Goal: Information Seeking & Learning: Learn about a topic

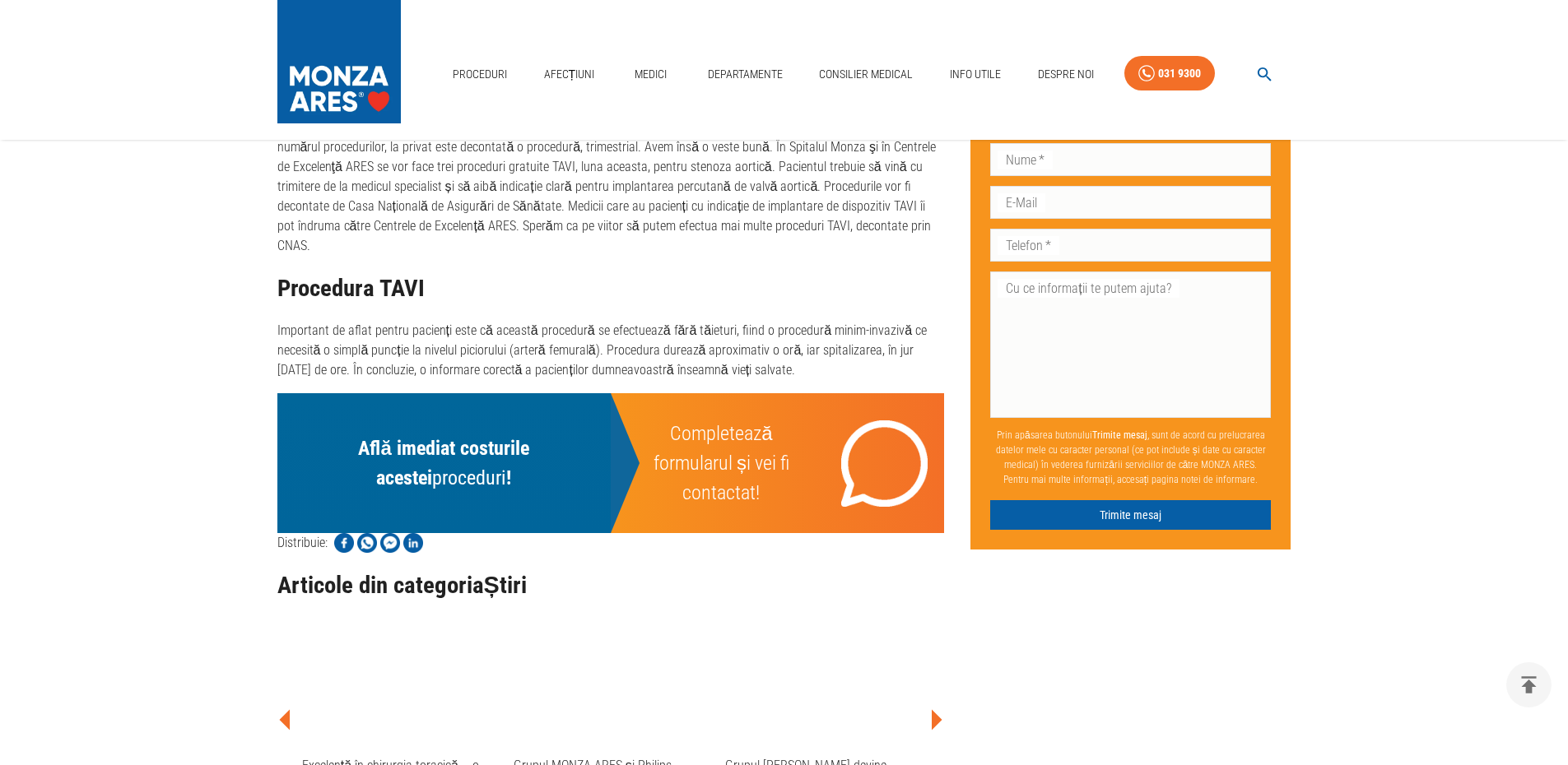
scroll to position [1234, 0]
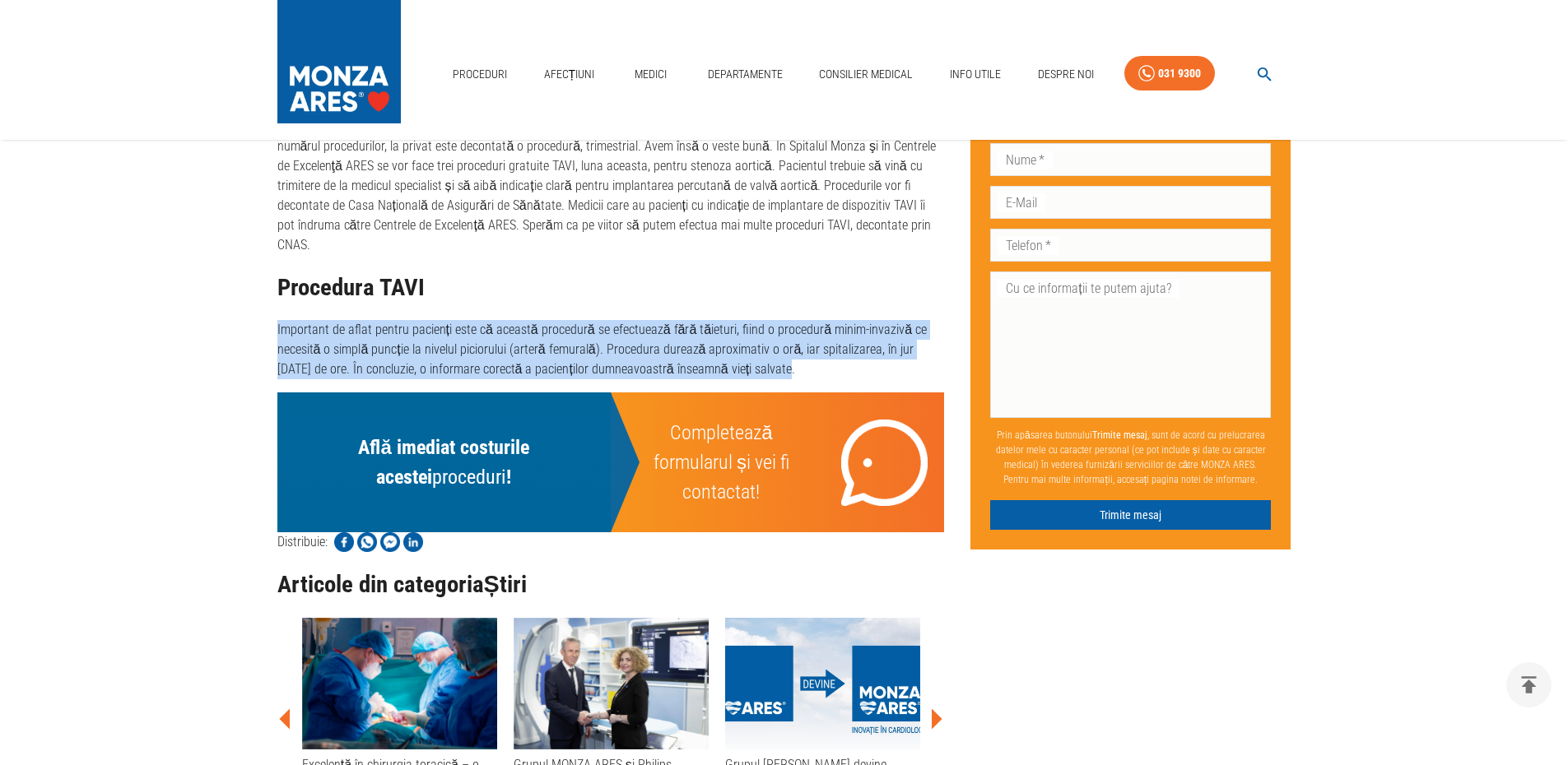
drag, startPoint x: 274, startPoint y: 286, endPoint x: 751, endPoint y: 326, distance: 478.7
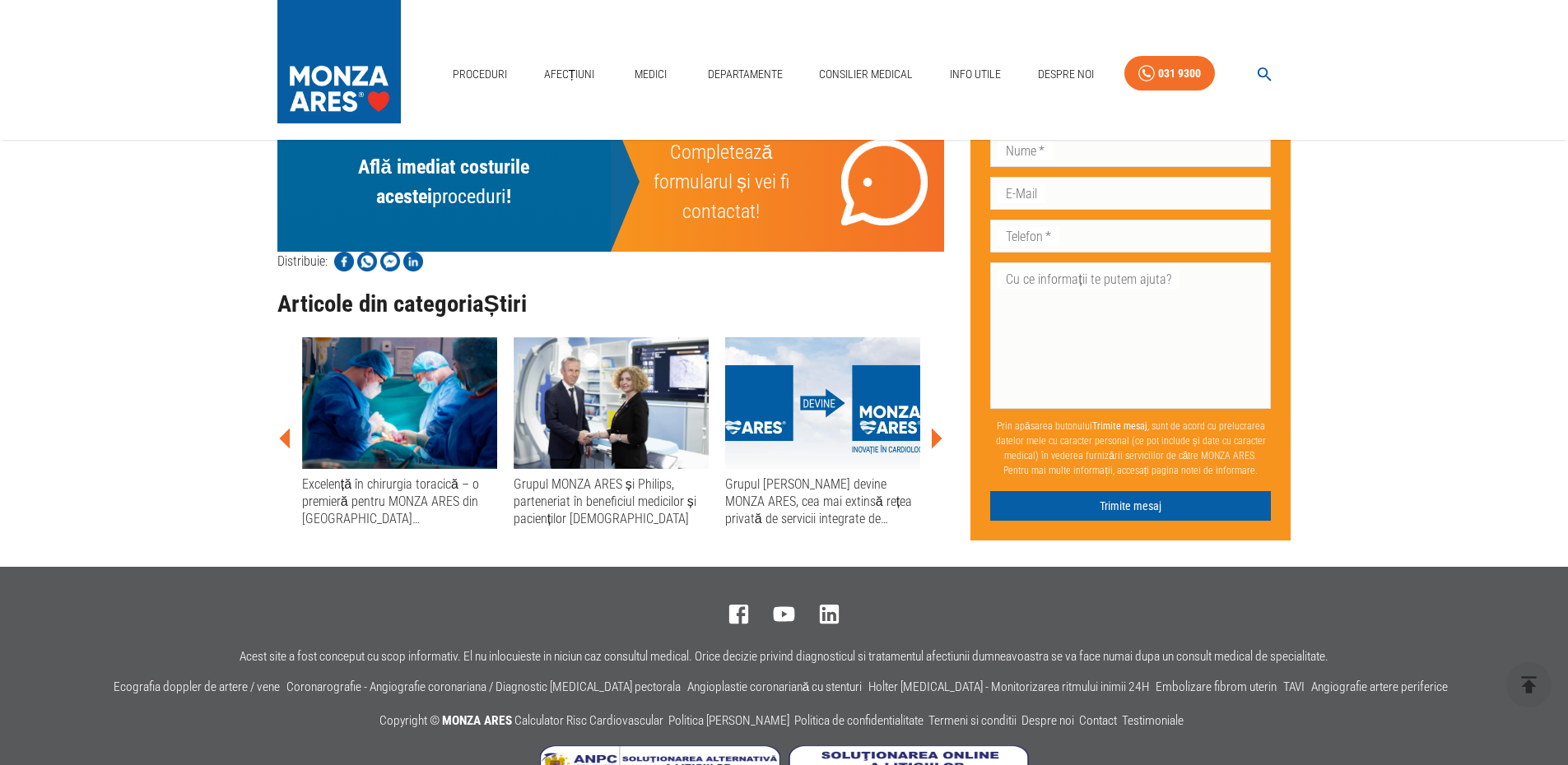
scroll to position [1527, 0]
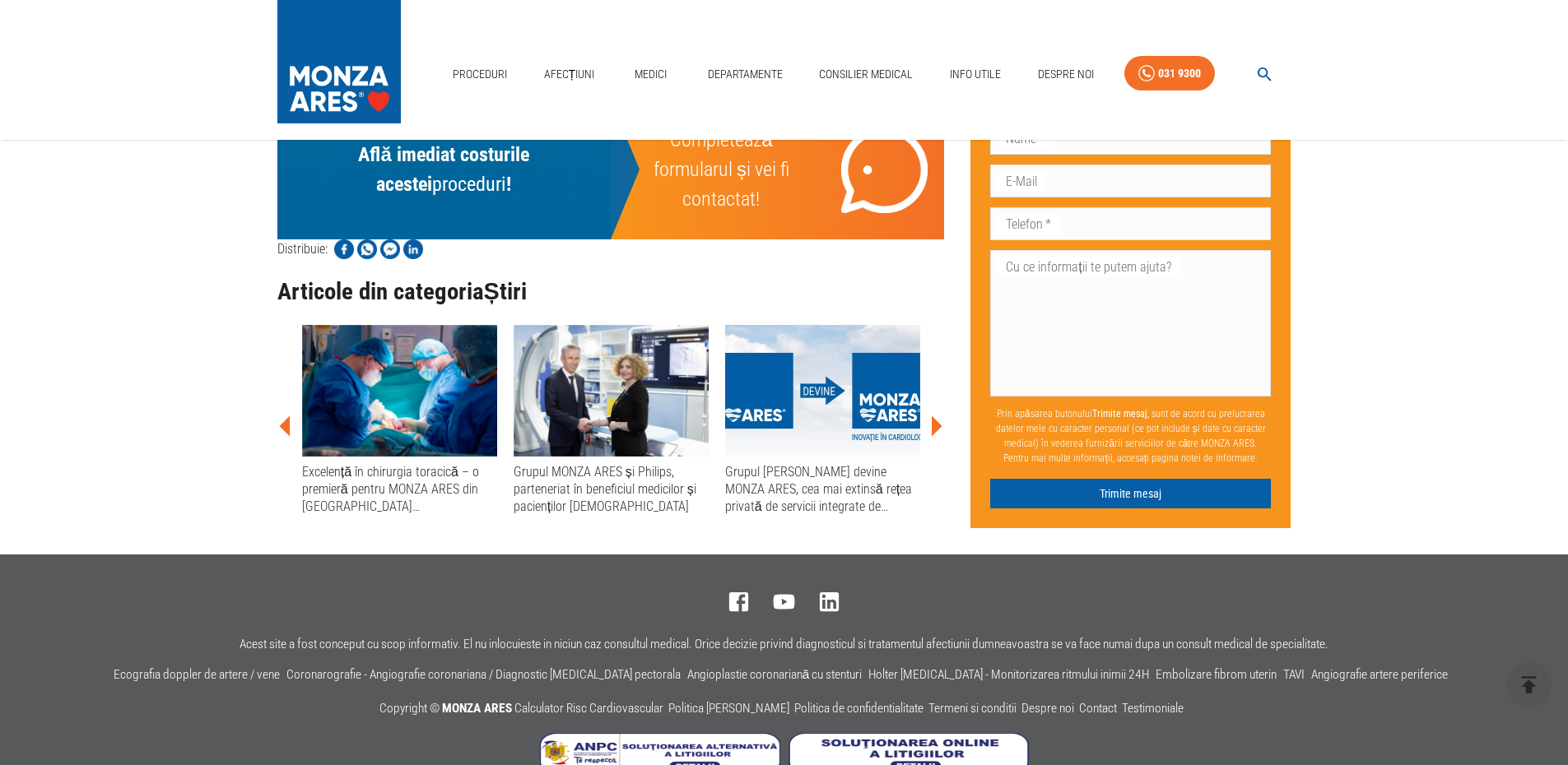
click at [378, 463] on div "Excelență în chirurgia toracică – o premieră pentru MONZA ARES din Spitalul Mon…" at bounding box center [398, 489] width 195 height 53
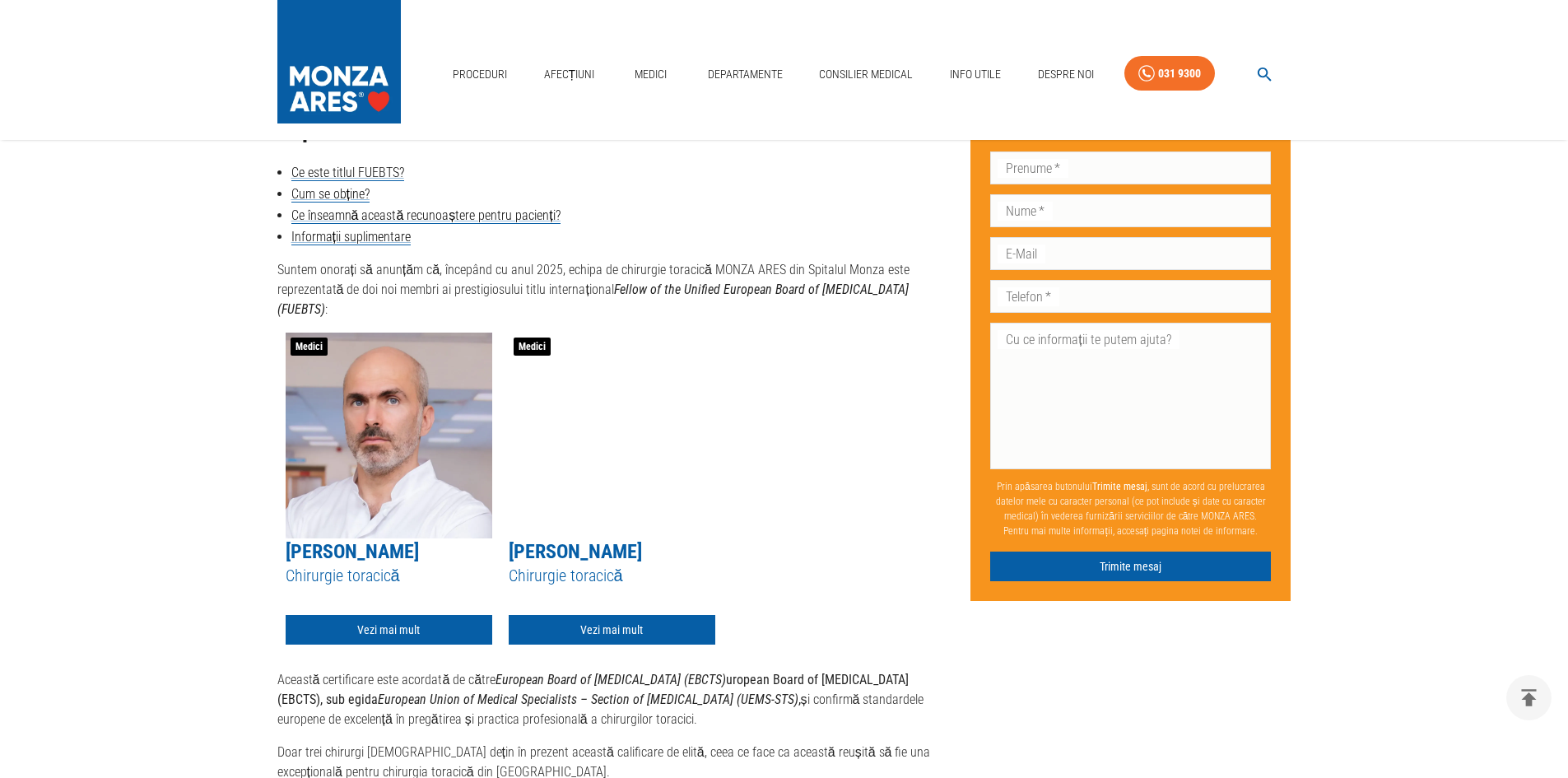
scroll to position [741, 0]
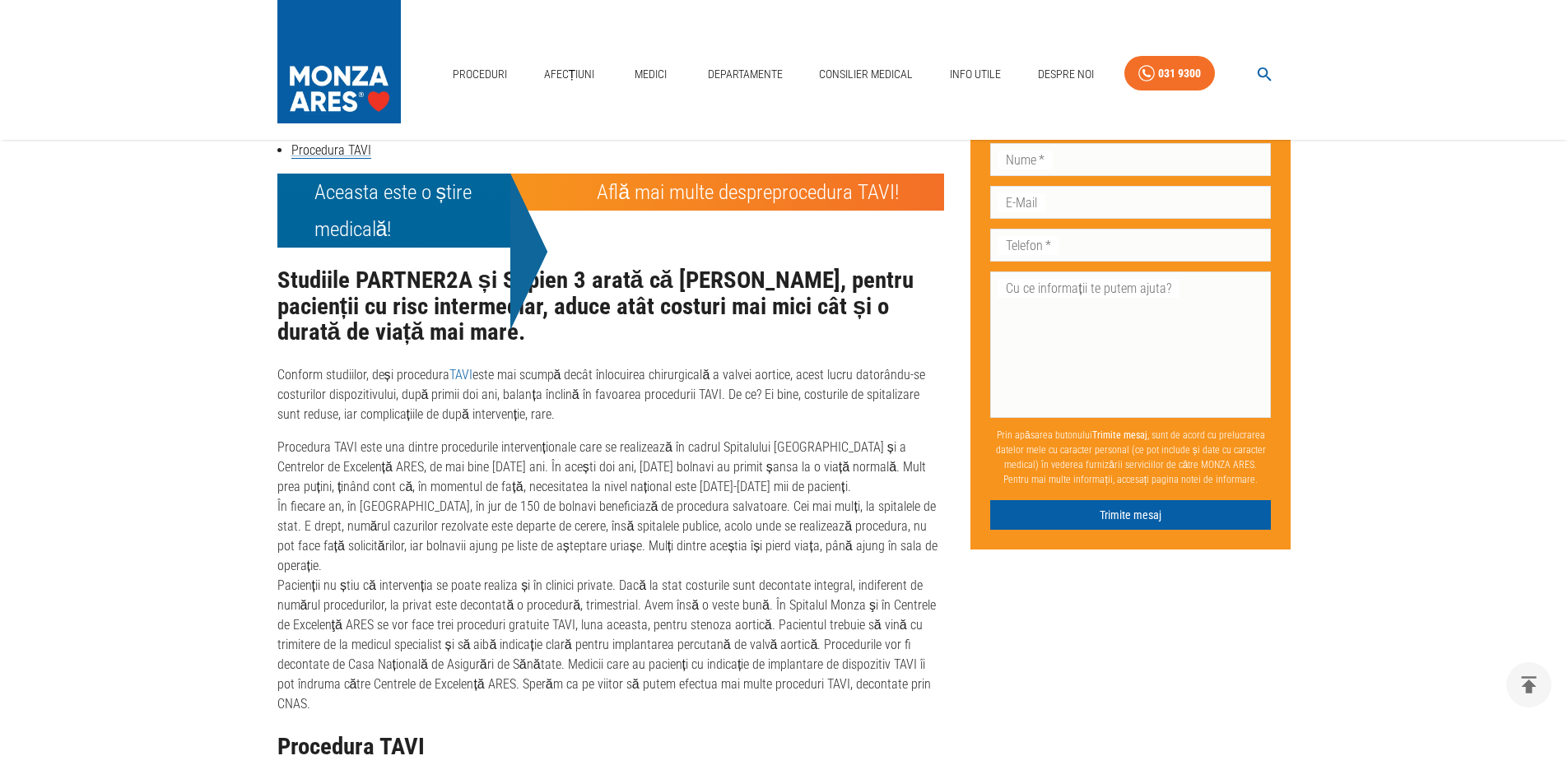
scroll to position [457, 0]
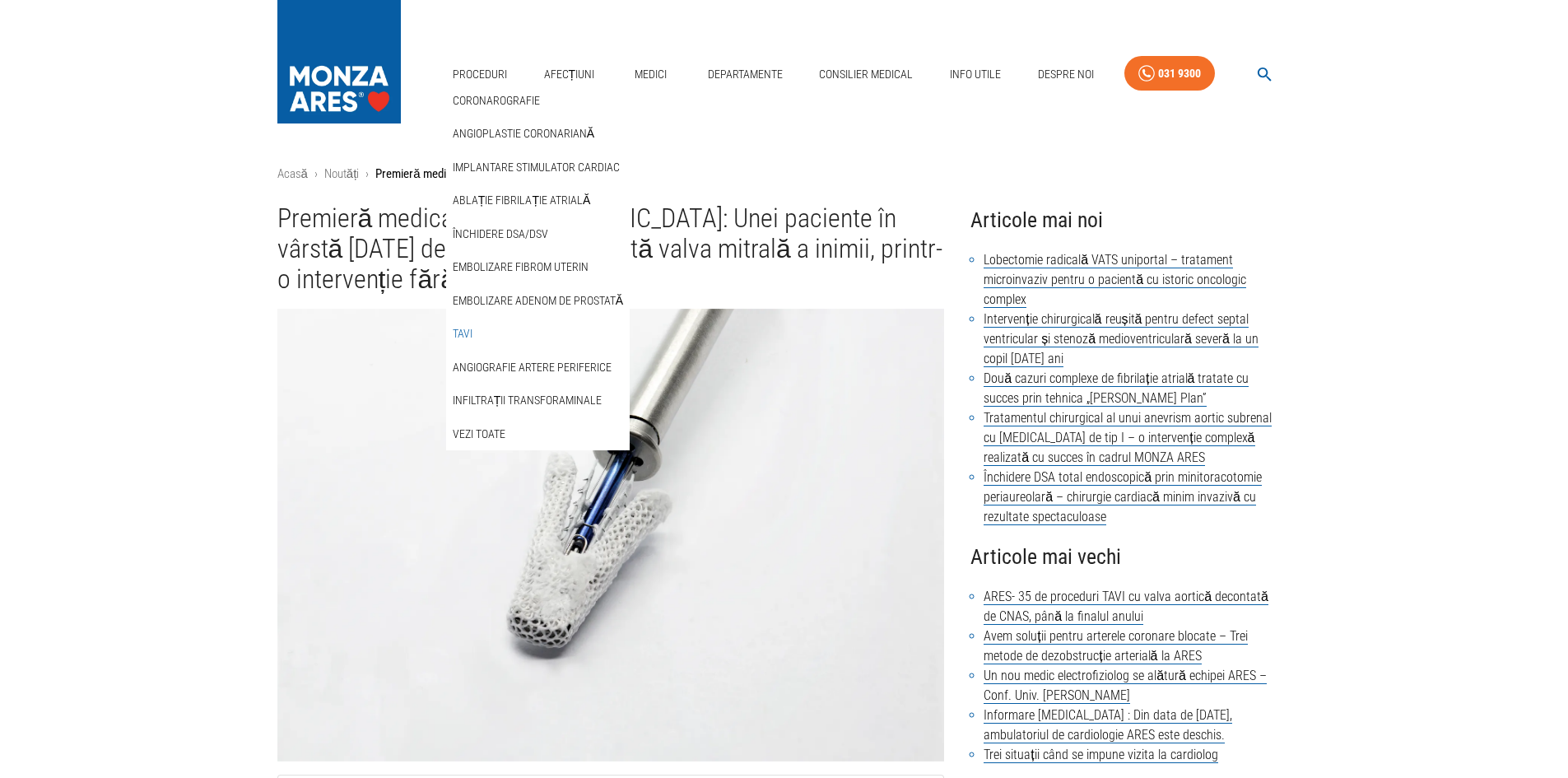
click at [468, 330] on link "TAVI" at bounding box center [462, 334] width 26 height 27
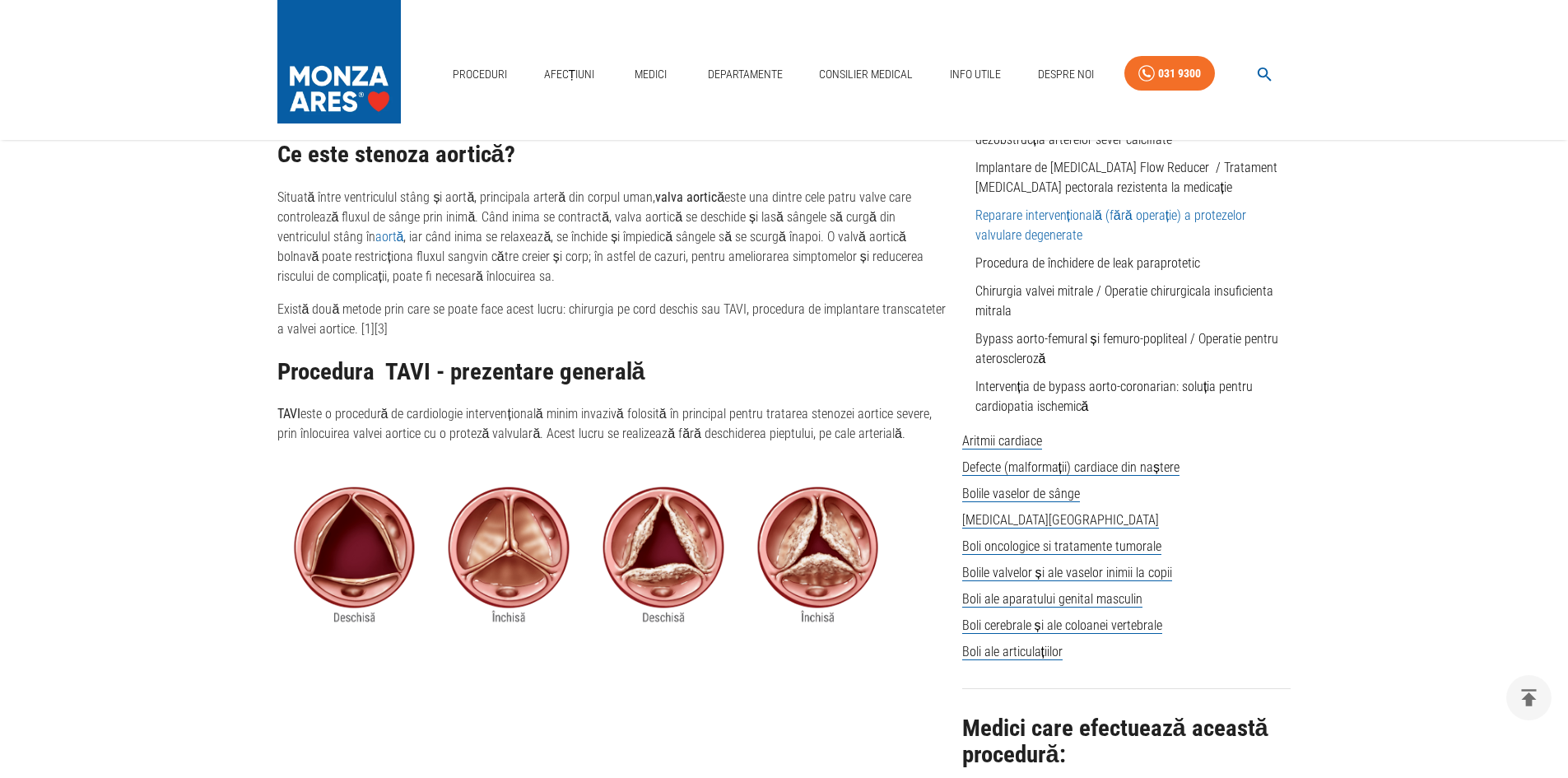
scroll to position [1234, 0]
